Goal: Check status: Check status

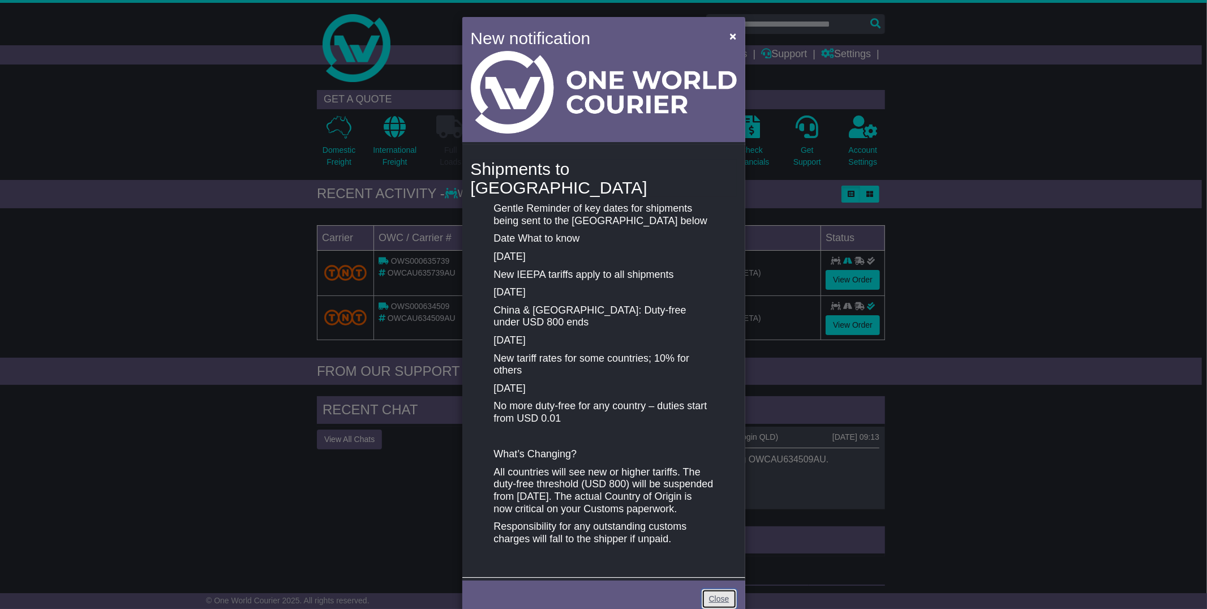
click at [718, 591] on link "Close" at bounding box center [719, 599] width 35 height 20
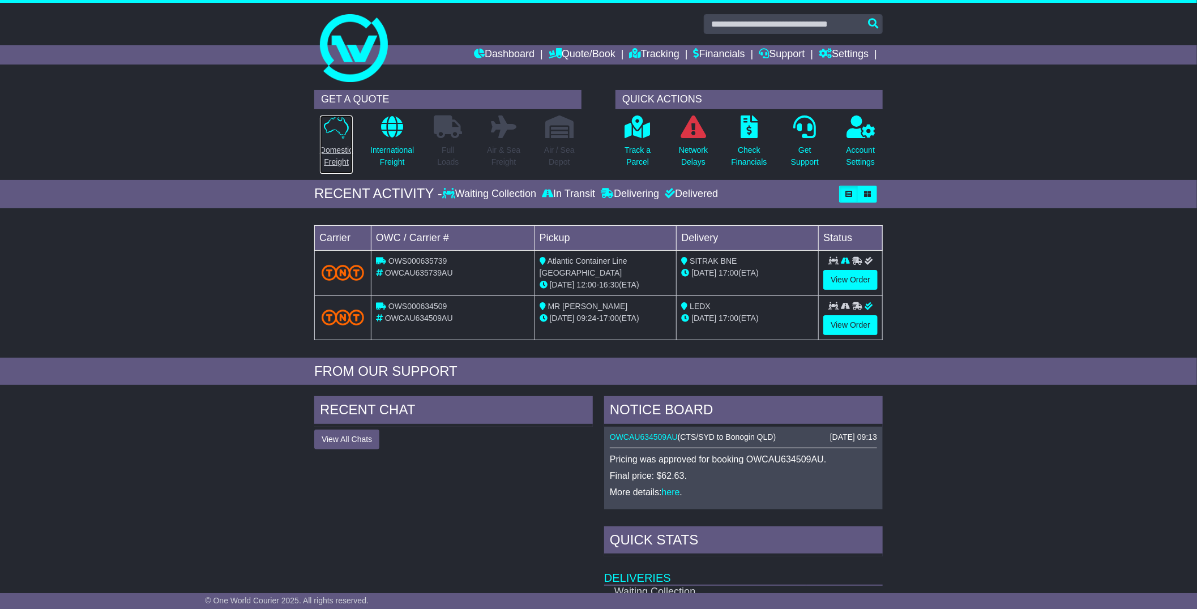
click at [335, 136] on icon at bounding box center [336, 126] width 25 height 23
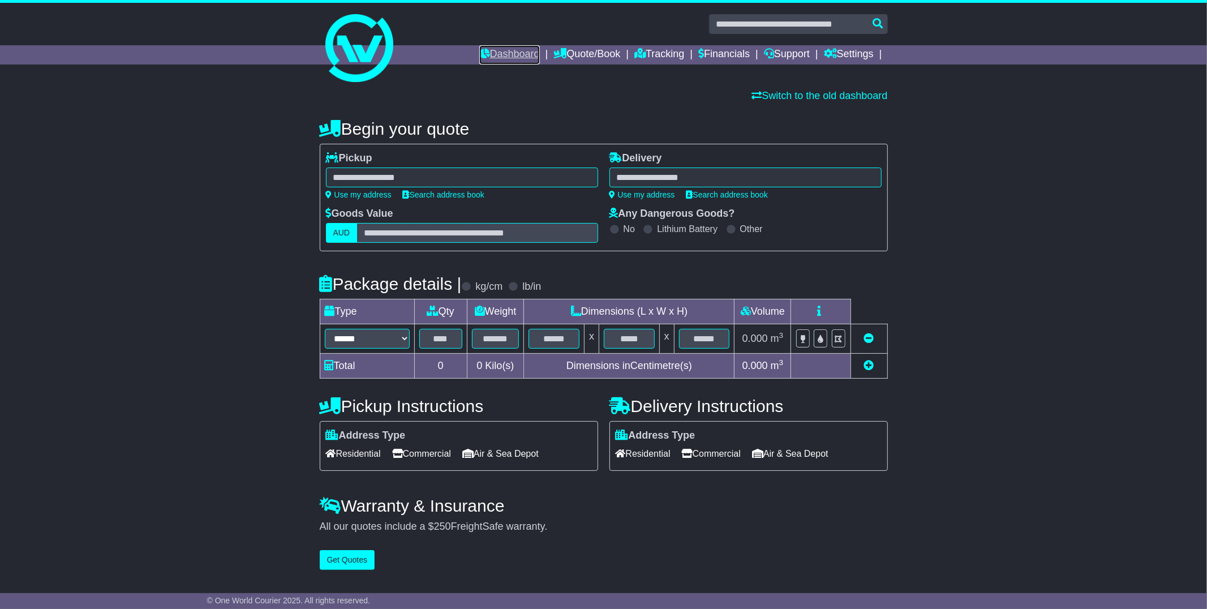
click at [487, 52] on link "Dashboard" at bounding box center [509, 54] width 61 height 19
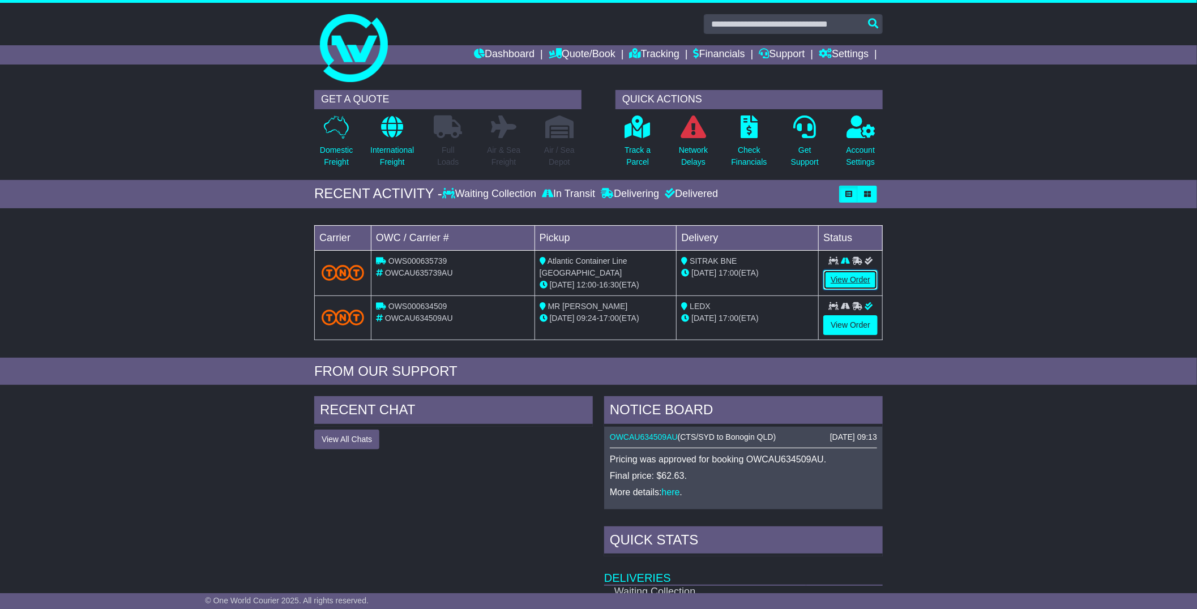
click at [854, 280] on link "View Order" at bounding box center [850, 280] width 54 height 20
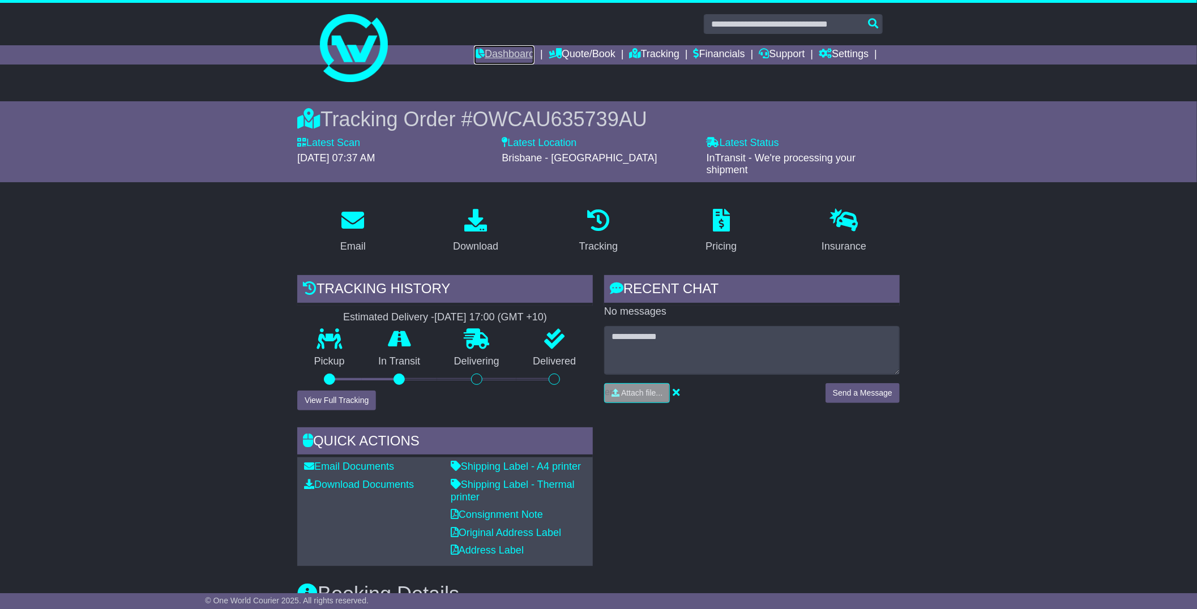
click at [491, 53] on link "Dashboard" at bounding box center [504, 54] width 61 height 19
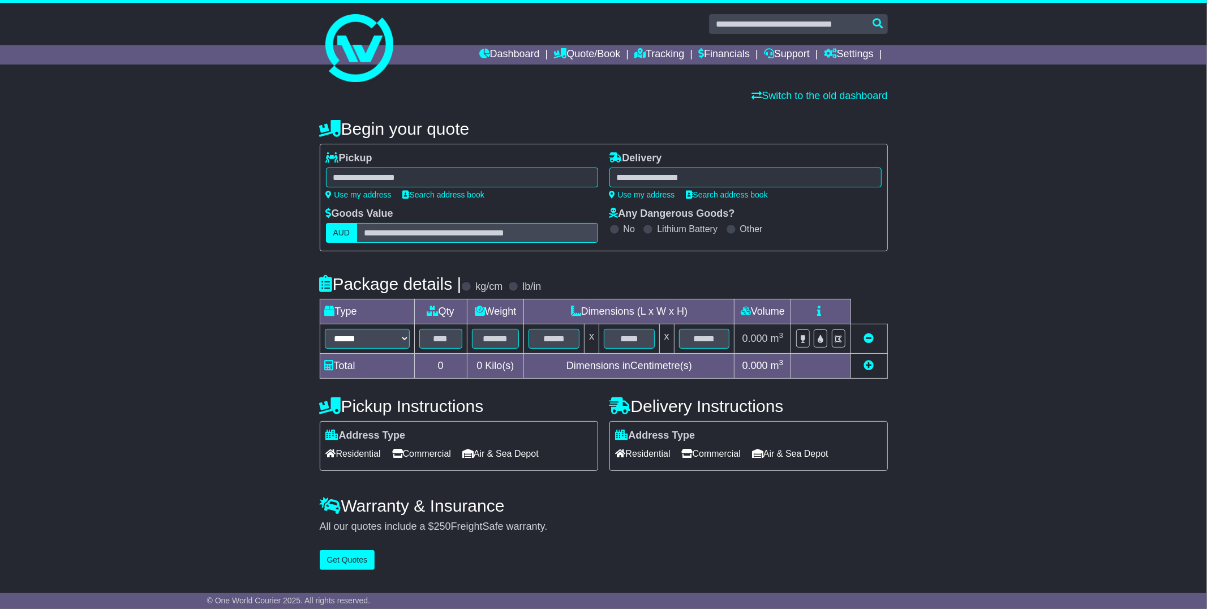
click at [557, 181] on div at bounding box center [462, 178] width 272 height 20
click at [494, 178] on div at bounding box center [462, 178] width 272 height 20
type input "****"
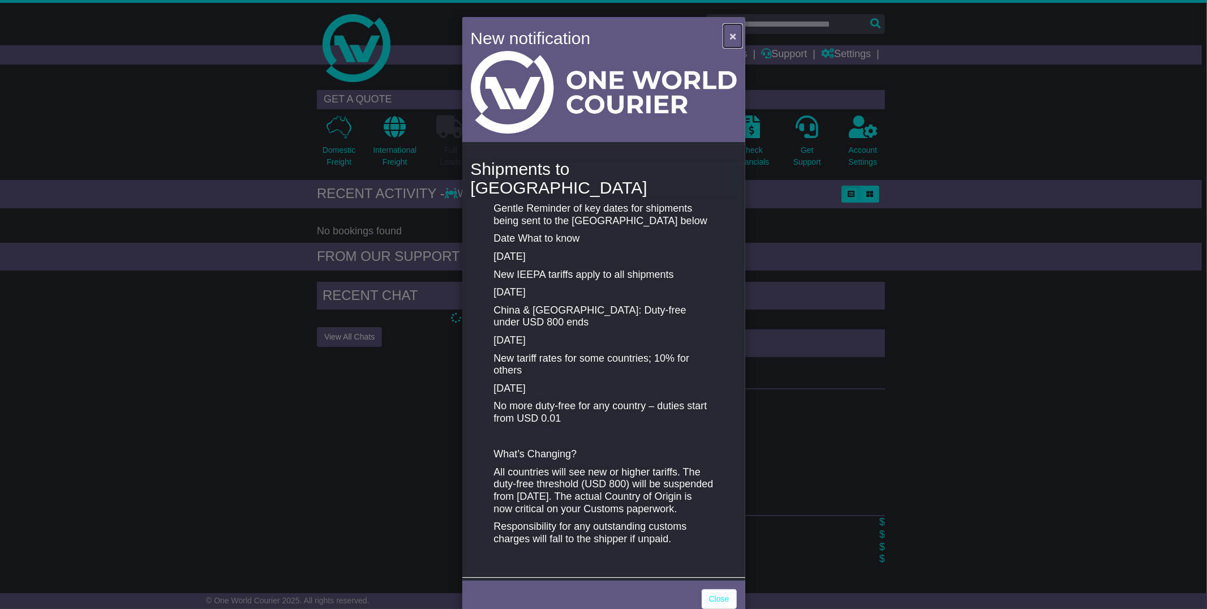
click at [730, 36] on span "×" at bounding box center [733, 35] width 7 height 13
click at [731, 36] on span "×" at bounding box center [733, 35] width 7 height 13
